Goal: Navigation & Orientation: Find specific page/section

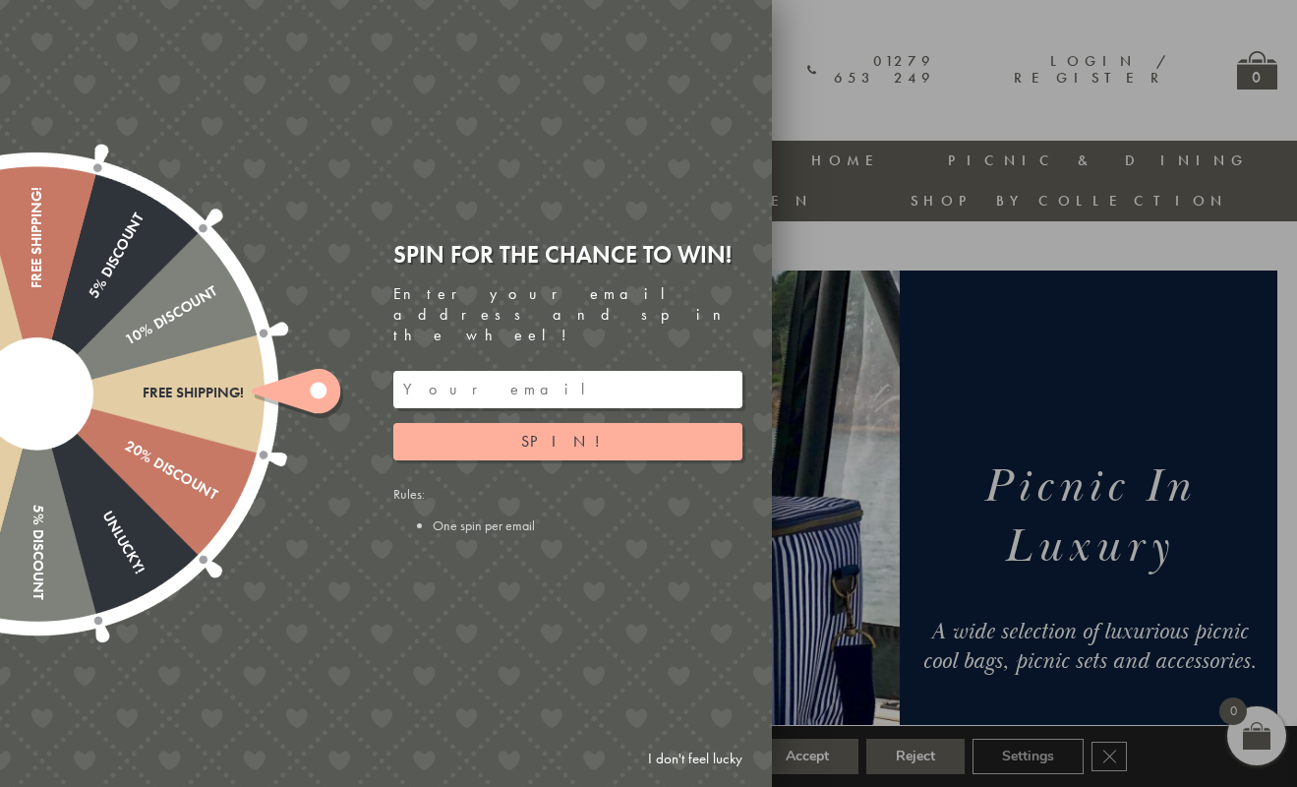
click at [711, 755] on link "I don't feel lucky" at bounding box center [695, 759] width 114 height 36
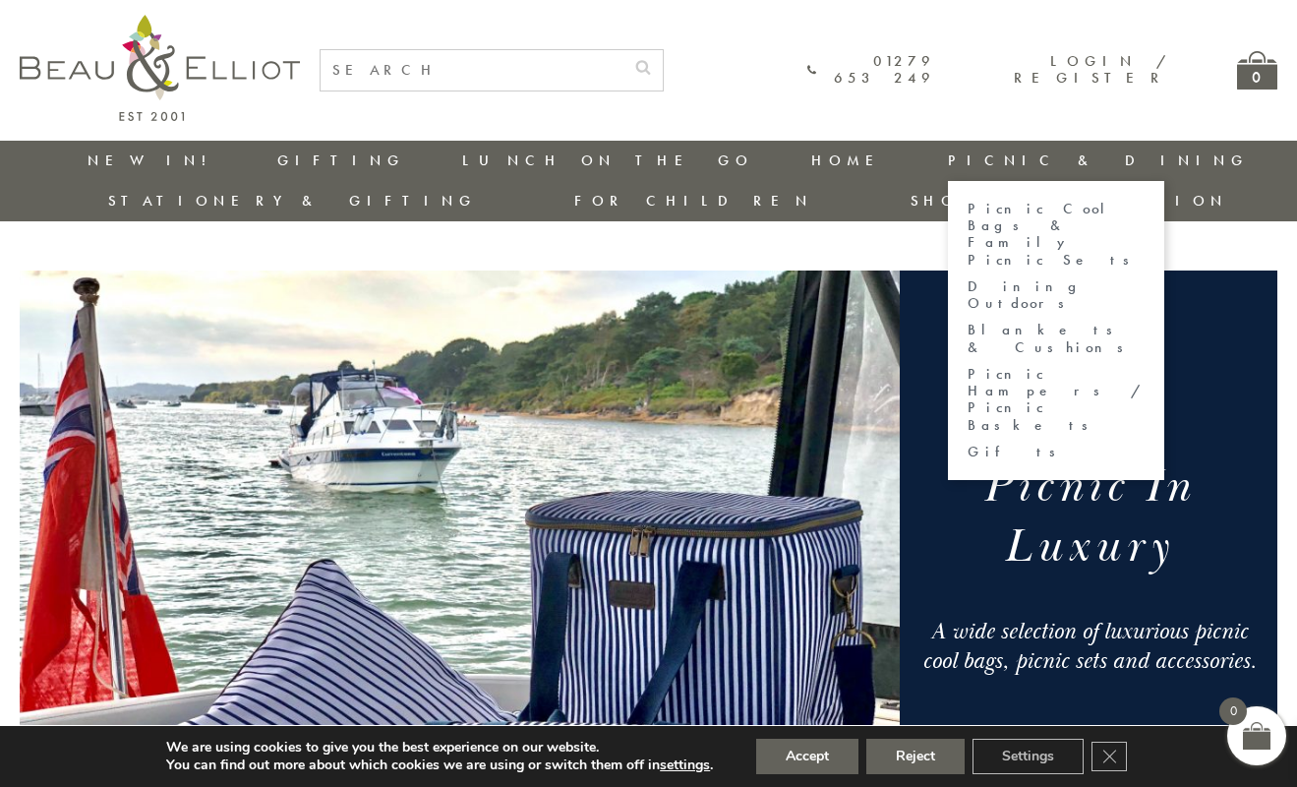
click at [968, 322] on link "Blankets & Cushions" at bounding box center [1056, 339] width 177 height 34
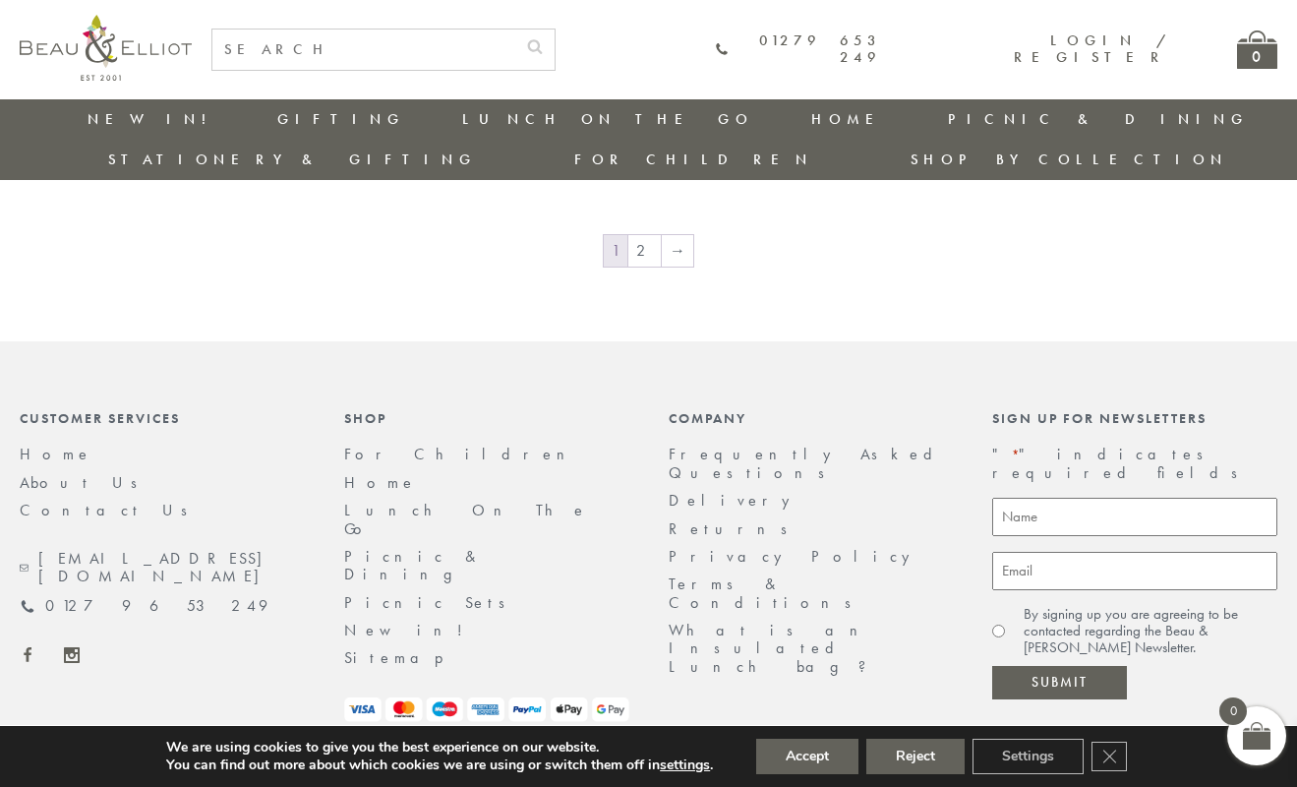
scroll to position [3515, 0]
click at [62, 474] on link "About Us" at bounding box center [85, 484] width 131 height 21
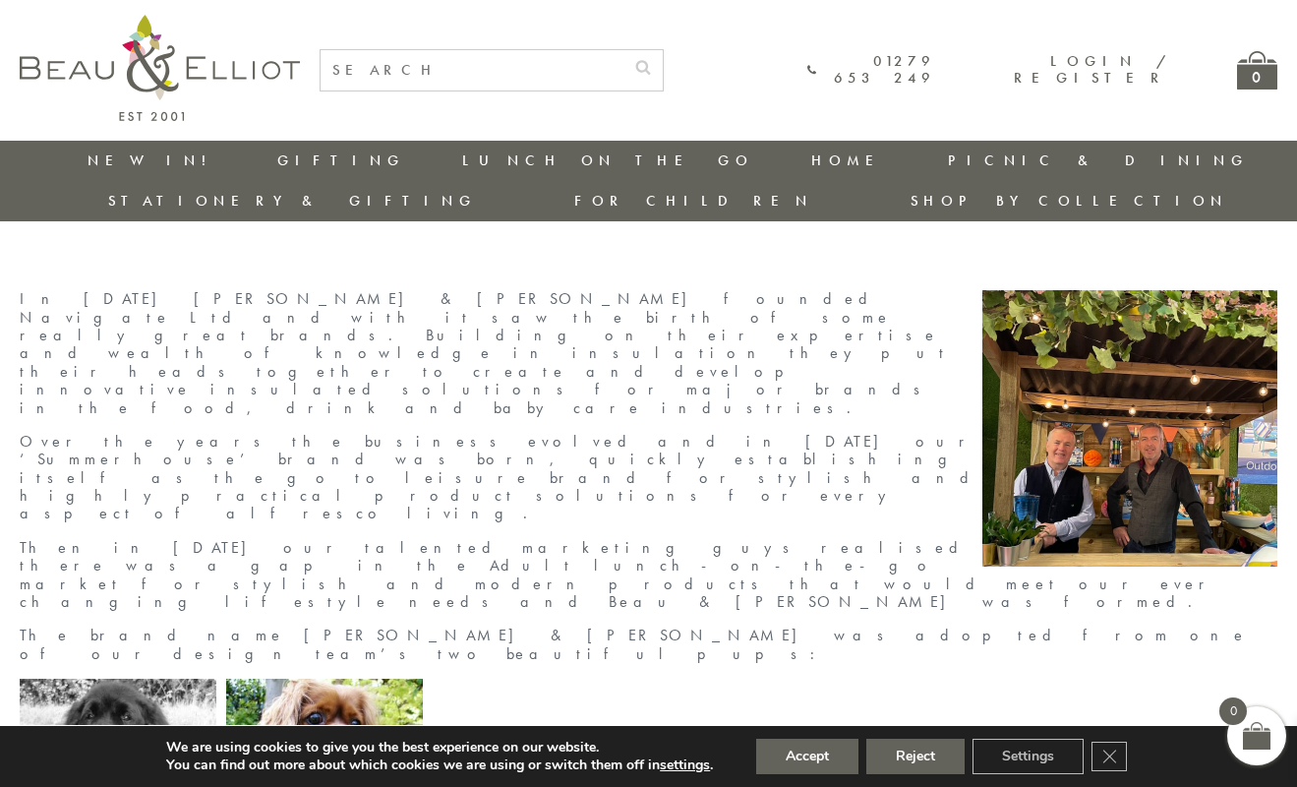
scroll to position [0, 1]
click at [477, 191] on link "Stationery & Gifting" at bounding box center [292, 201] width 369 height 20
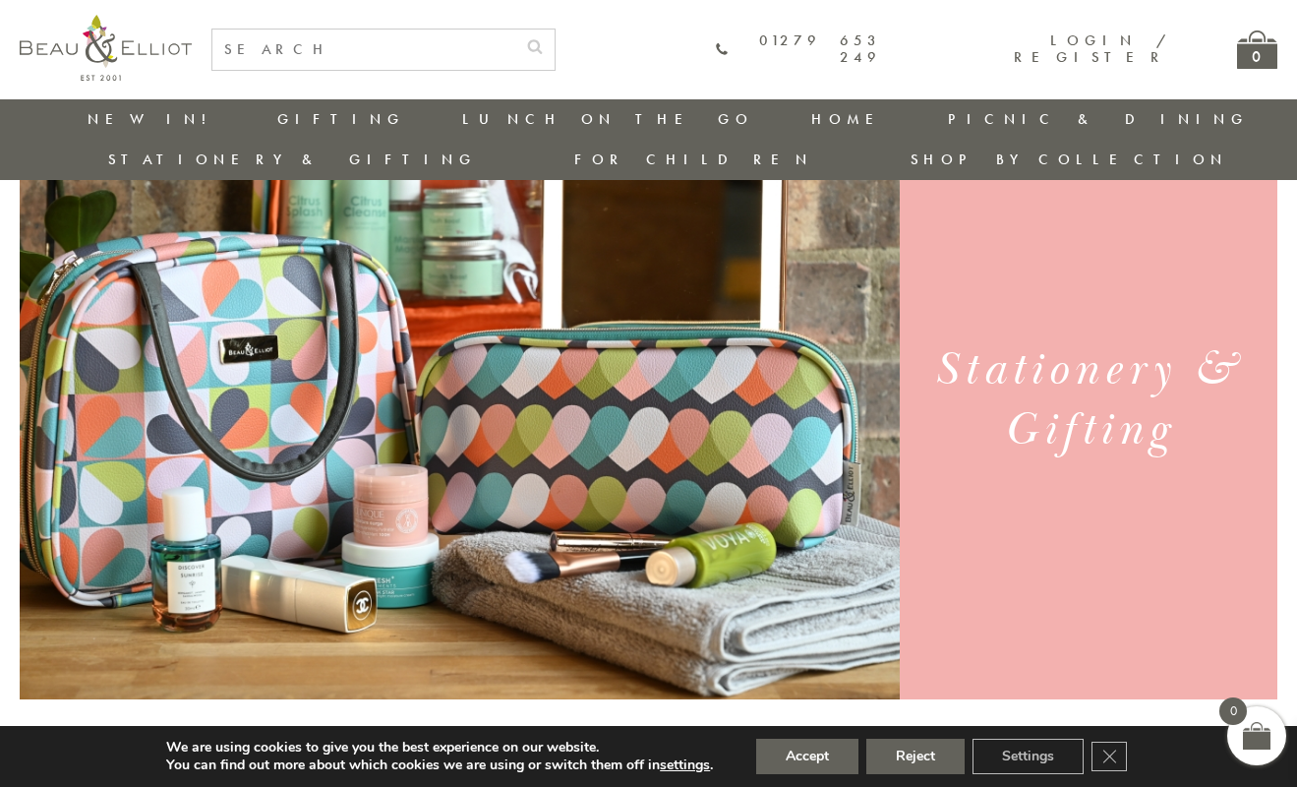
scroll to position [116, 0]
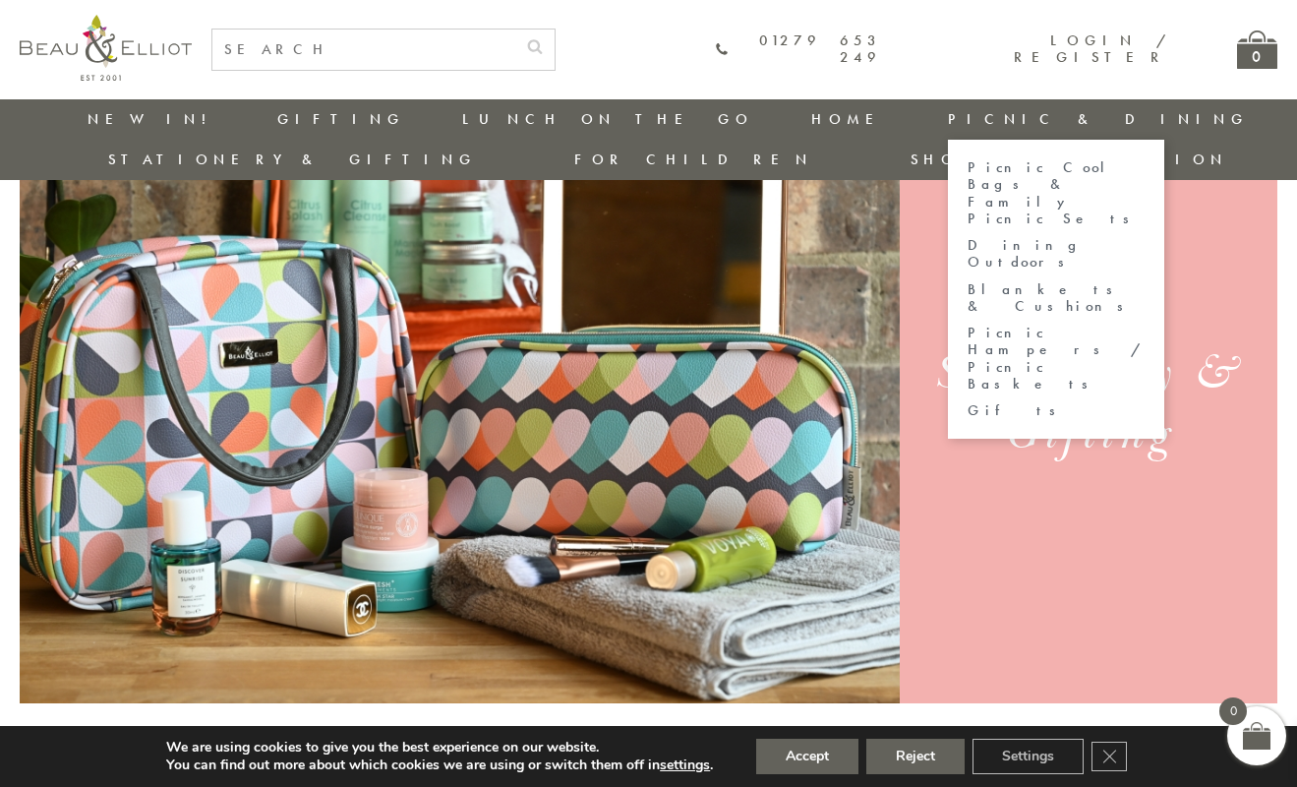
click at [968, 237] on link "Dining Outdoors" at bounding box center [1056, 254] width 177 height 34
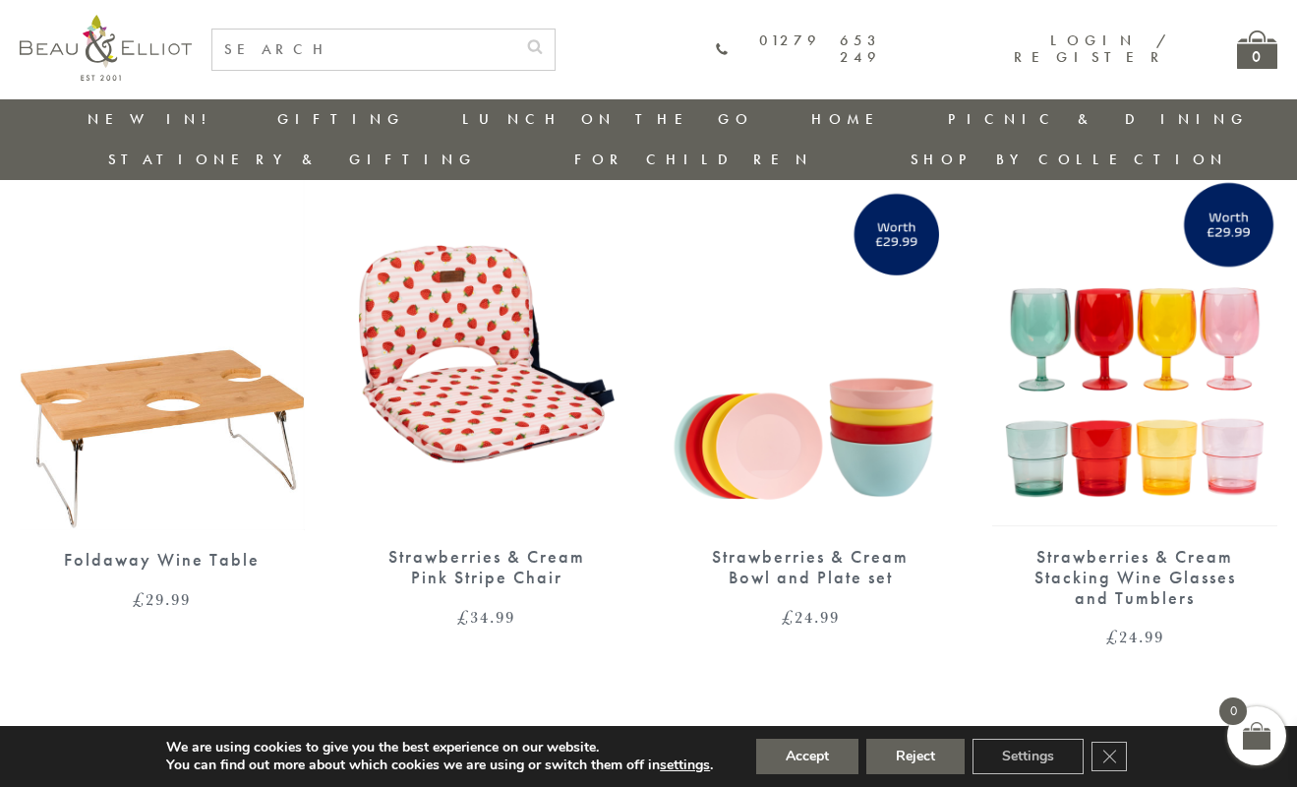
scroll to position [751, 0]
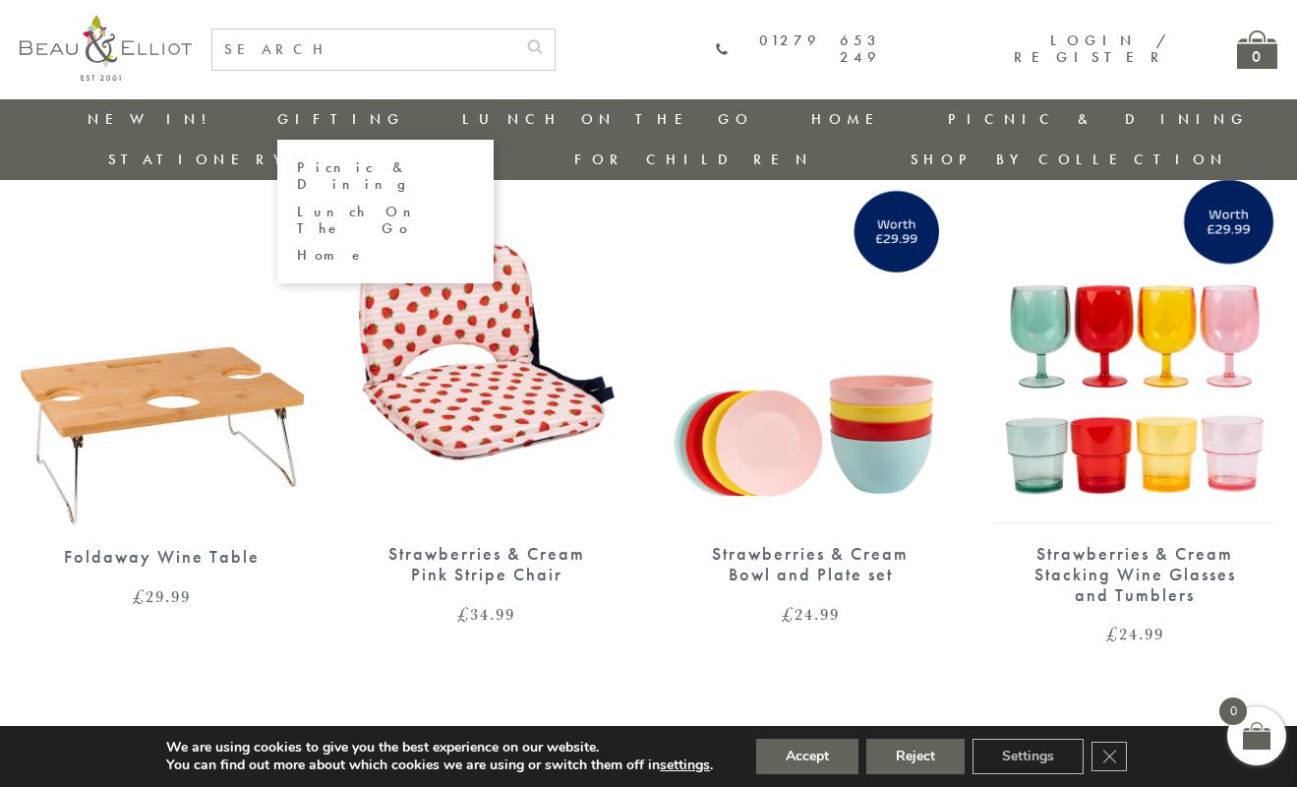
click at [297, 167] on link "Picnic & Dining" at bounding box center [385, 176] width 177 height 34
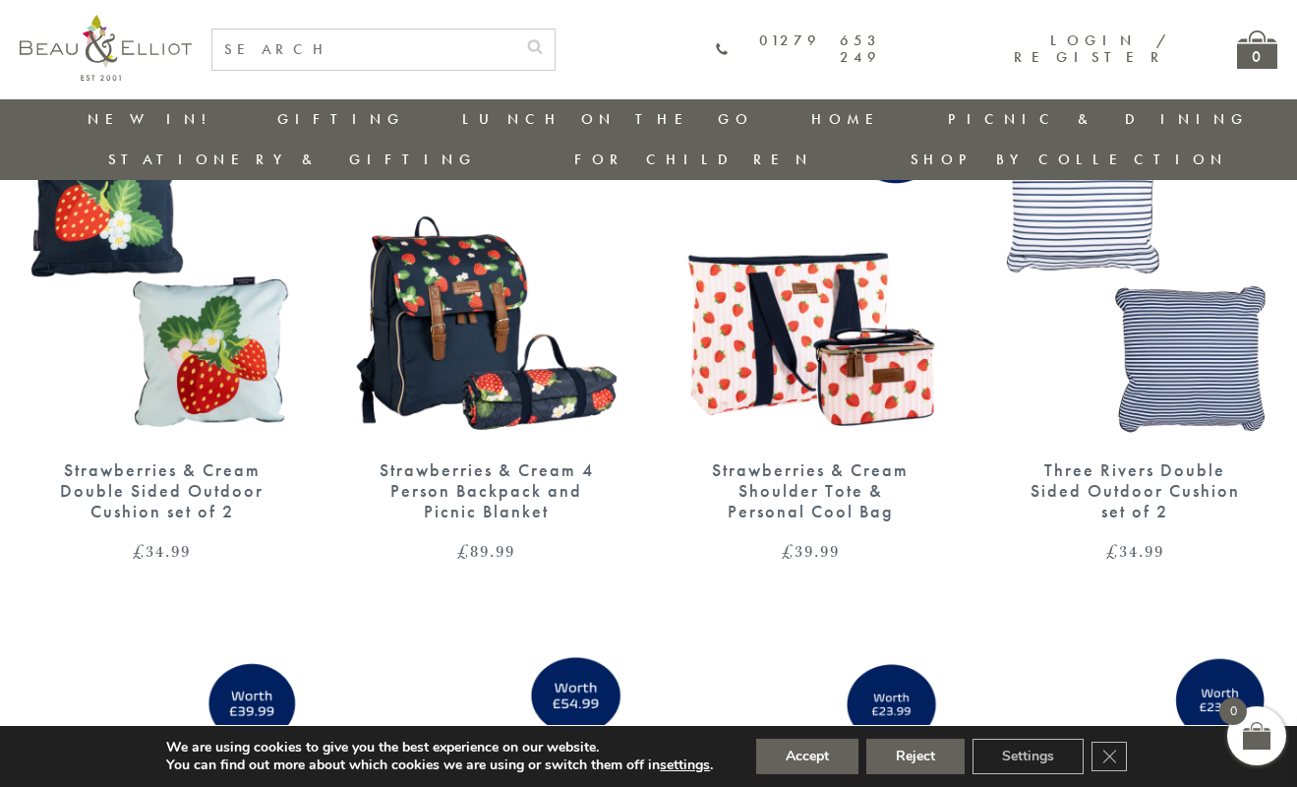
scroll to position [761, 0]
